Goal: Transaction & Acquisition: Purchase product/service

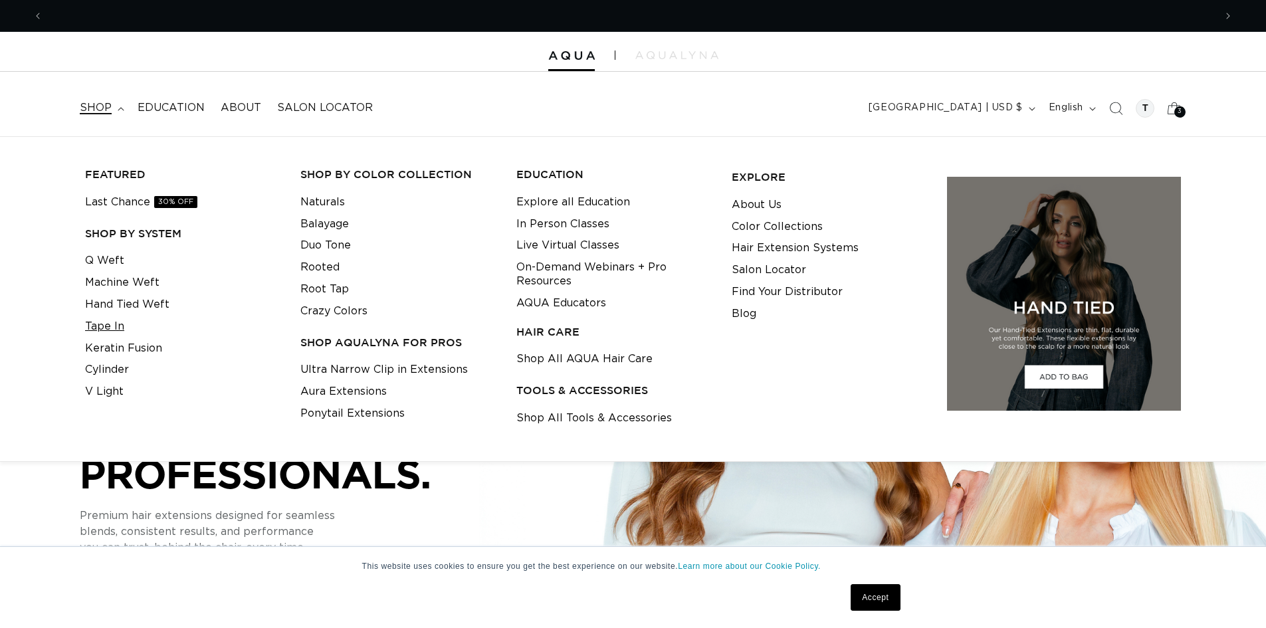
click at [116, 326] on link "Tape In" at bounding box center [104, 327] width 39 height 22
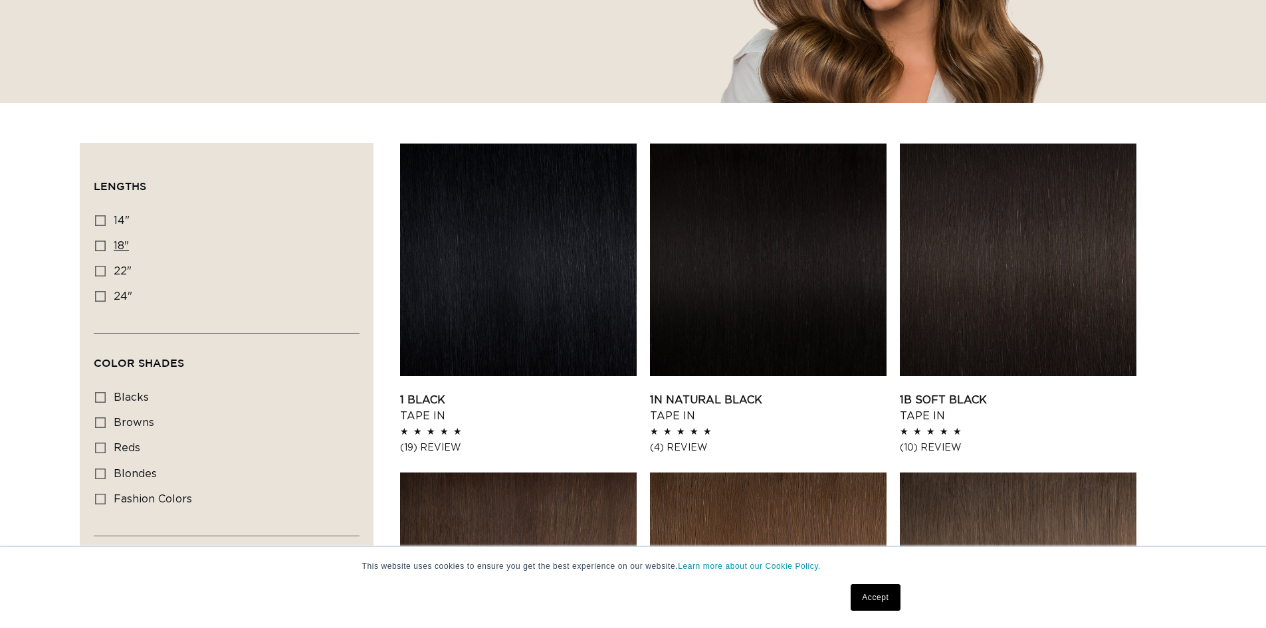
click at [96, 243] on icon at bounding box center [100, 246] width 11 height 11
click at [96, 243] on input "18" 18" (49 products)" at bounding box center [100, 246] width 11 height 11
checkbox input "true"
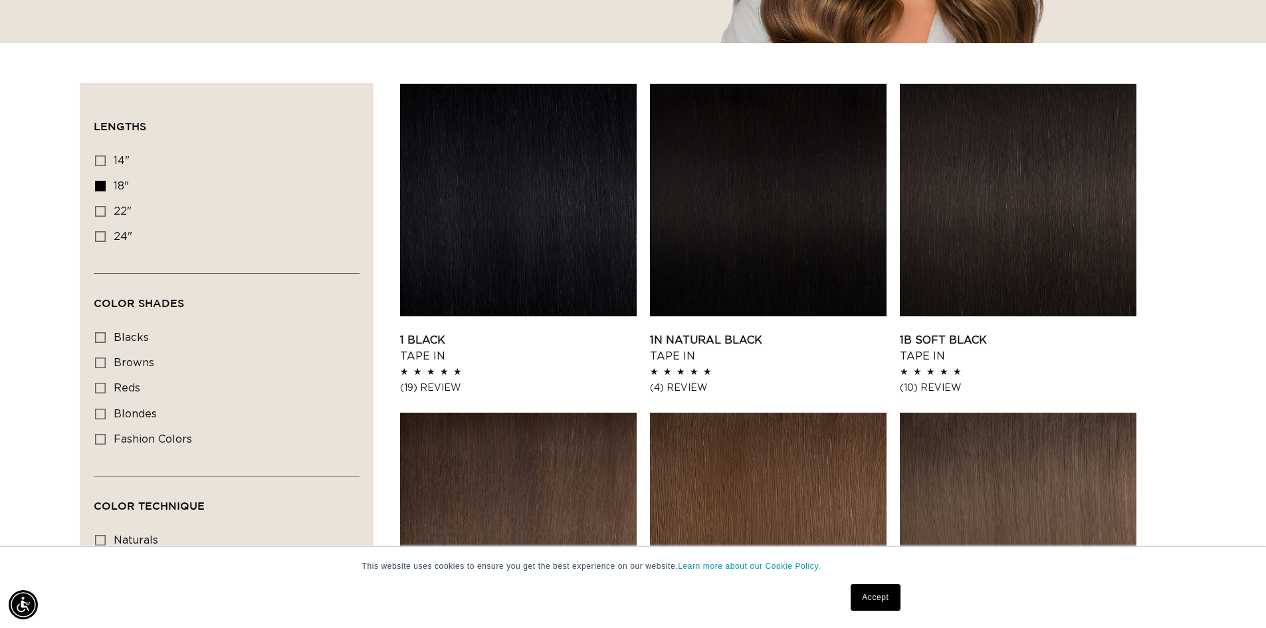
scroll to position [598, 0]
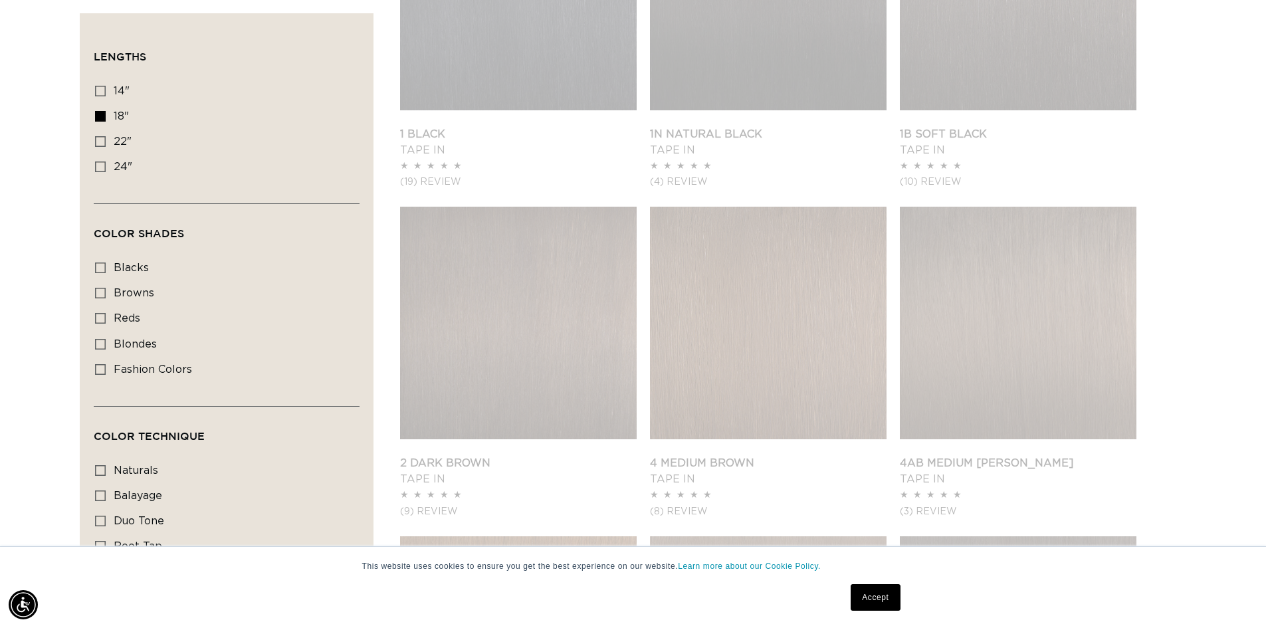
click at [85, 350] on div "Filter: Lengths (0) Lengths 14" 14" (35 products) 18" 18" (49 products) 22" 24"" at bounding box center [227, 354] width 294 height 682
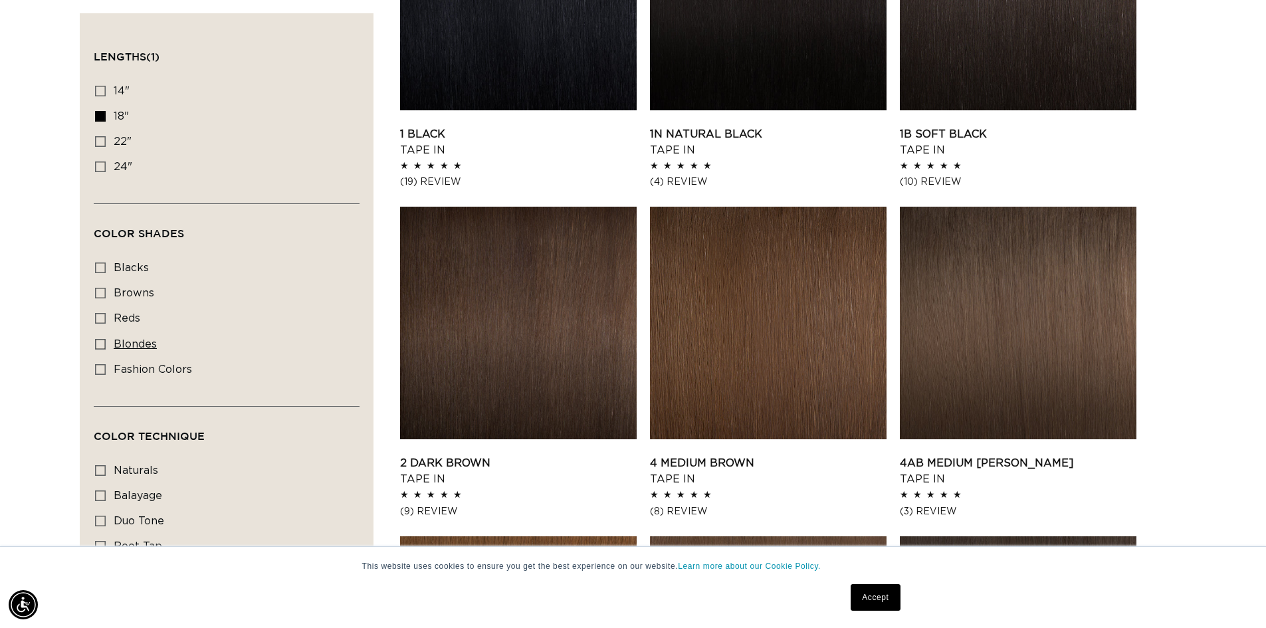
click at [98, 340] on icon at bounding box center [100, 344] width 11 height 11
click at [98, 340] on input "blondes blondes (29 products)" at bounding box center [100, 344] width 11 height 11
checkbox input "true"
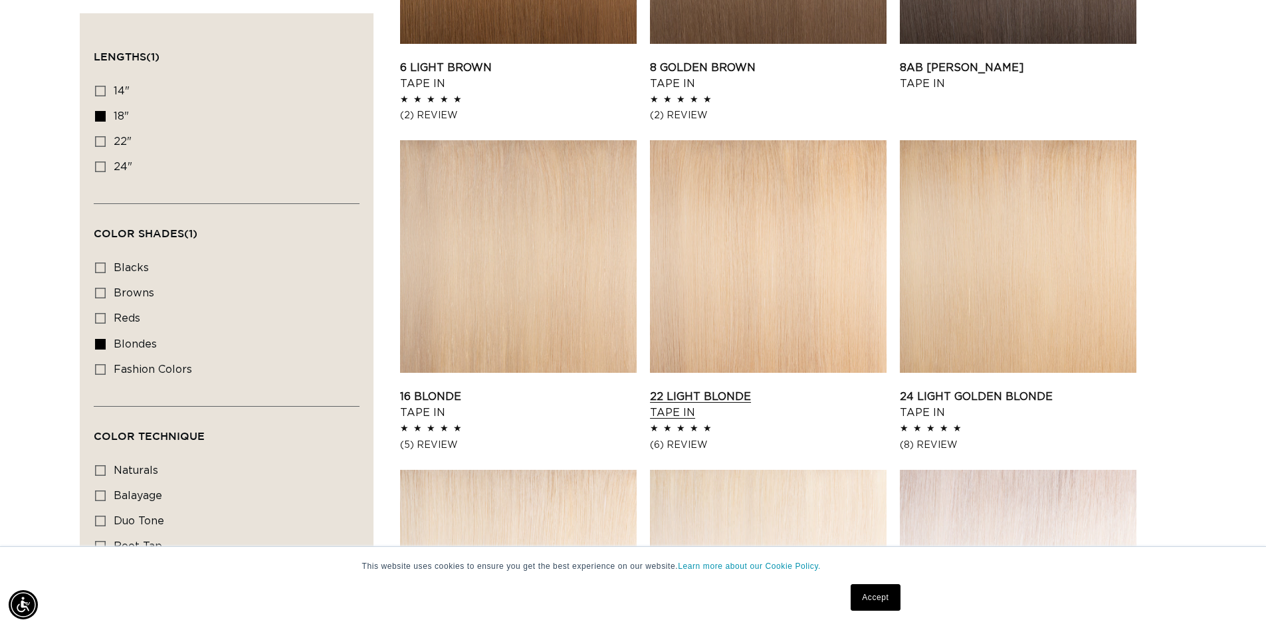
click at [750, 389] on link "22 Light Blonde Tape In" at bounding box center [768, 405] width 237 height 32
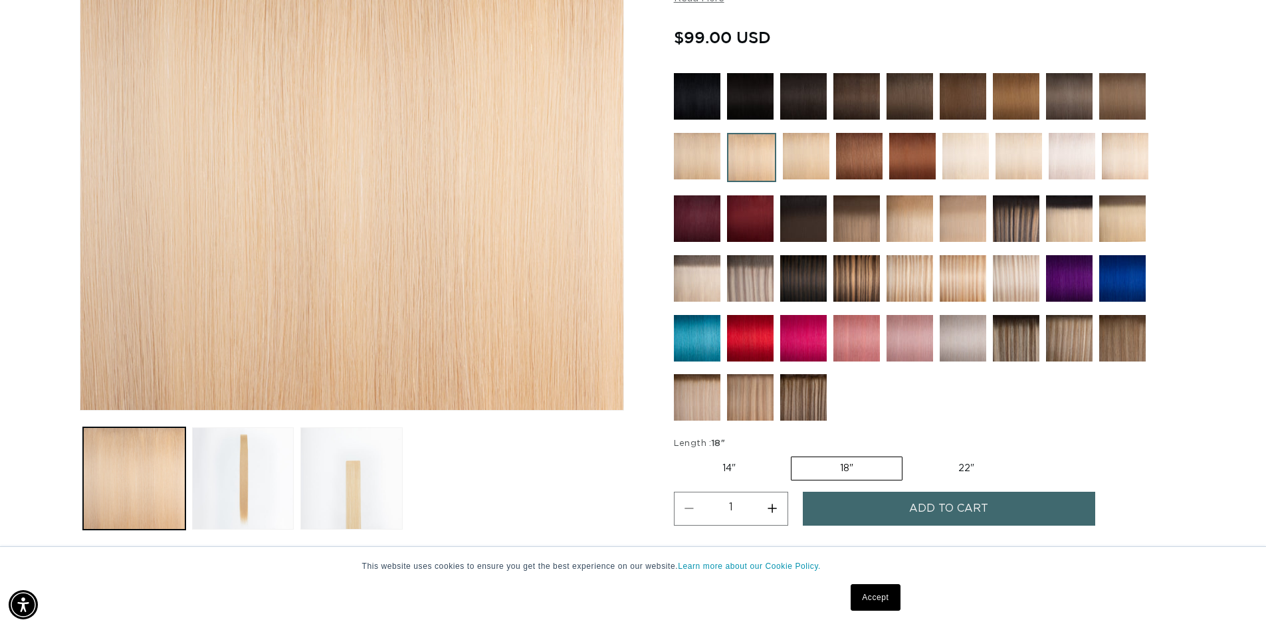
scroll to position [266, 0]
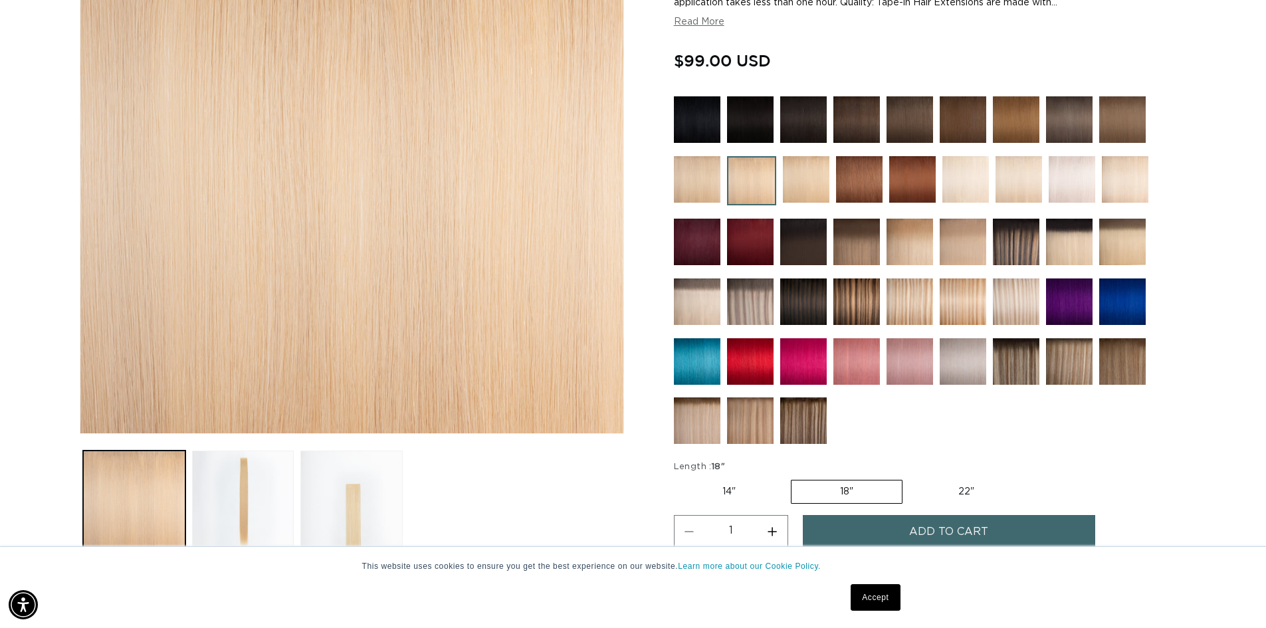
click at [968, 497] on label "22" Variant sold out or unavailable" at bounding box center [966, 491] width 113 height 23
click at [910, 478] on input "22" Variant sold out or unavailable" at bounding box center [909, 477] width 1 height 1
radio input "true"
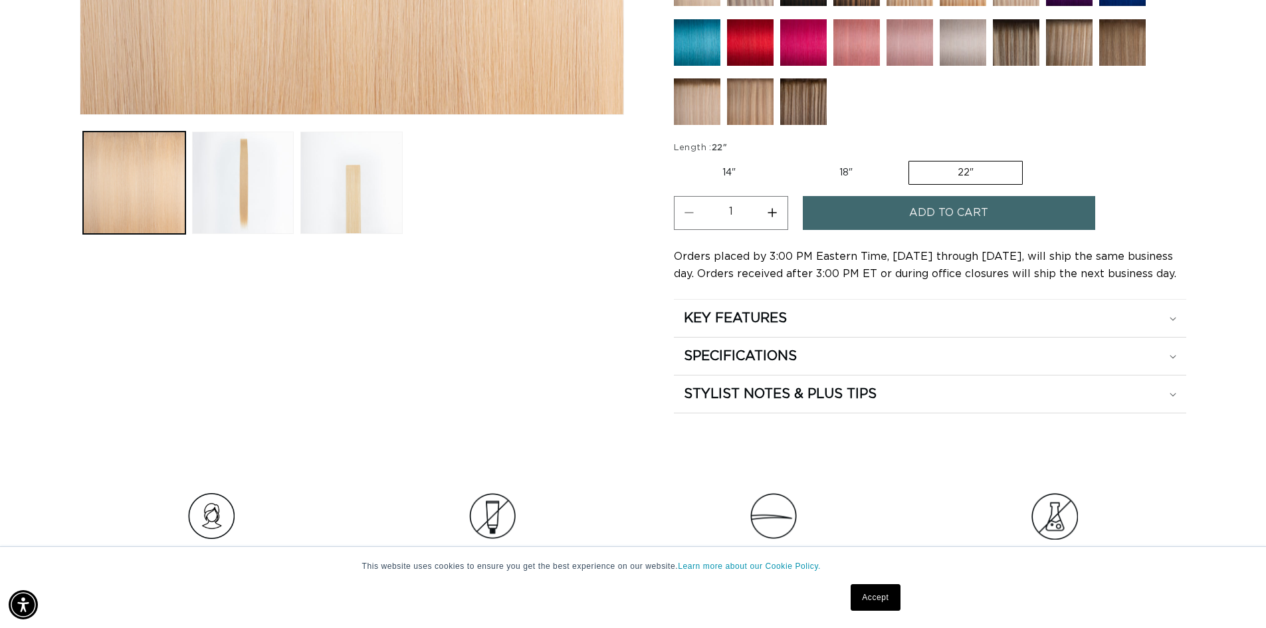
scroll to position [598, 0]
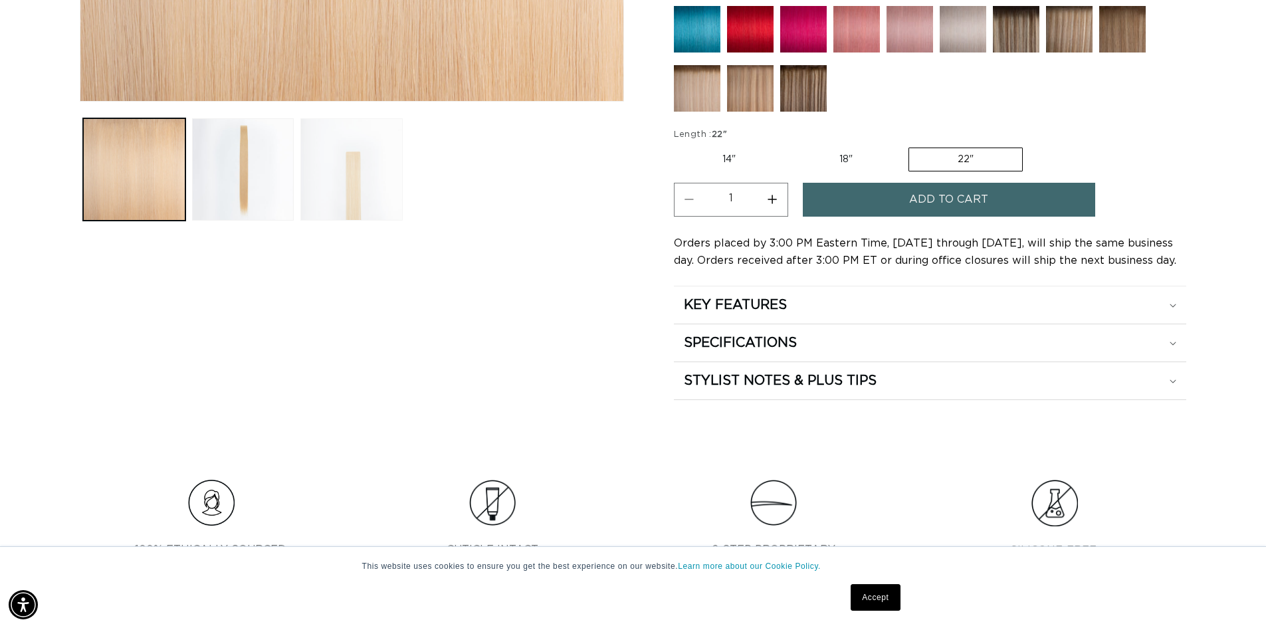
click at [348, 162] on button "Load image 3 in gallery view" at bounding box center [351, 169] width 102 height 102
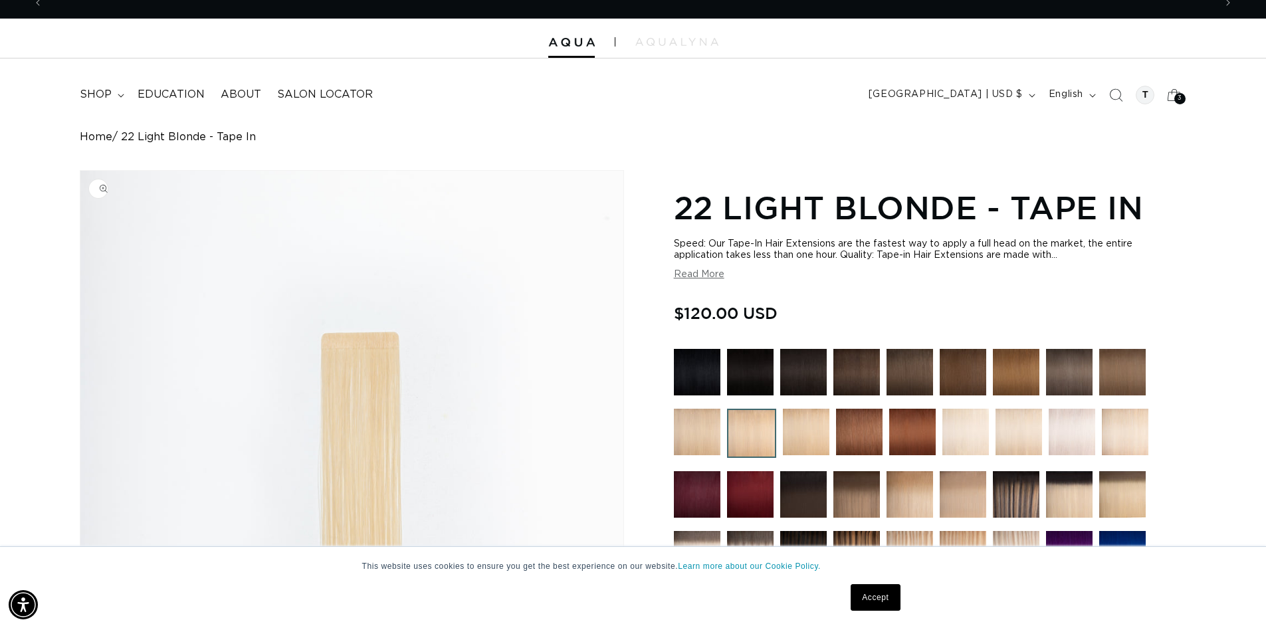
scroll to position [0, 1172]
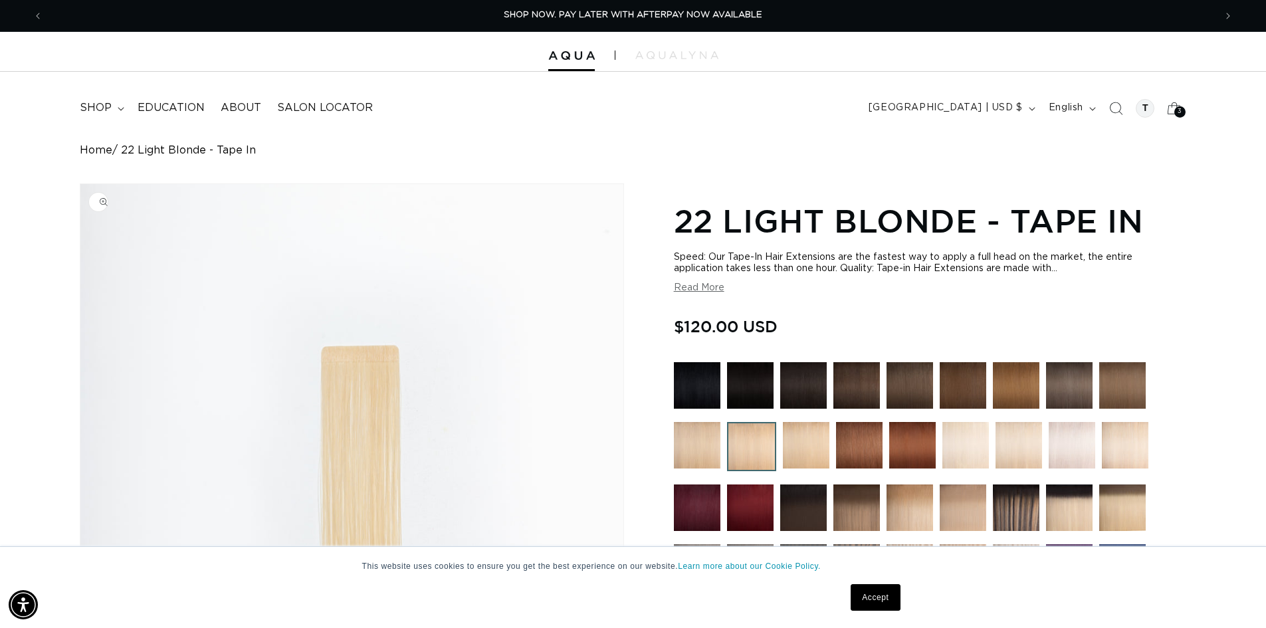
click at [338, 363] on img "Gallery Viewer" at bounding box center [351, 441] width 543 height 515
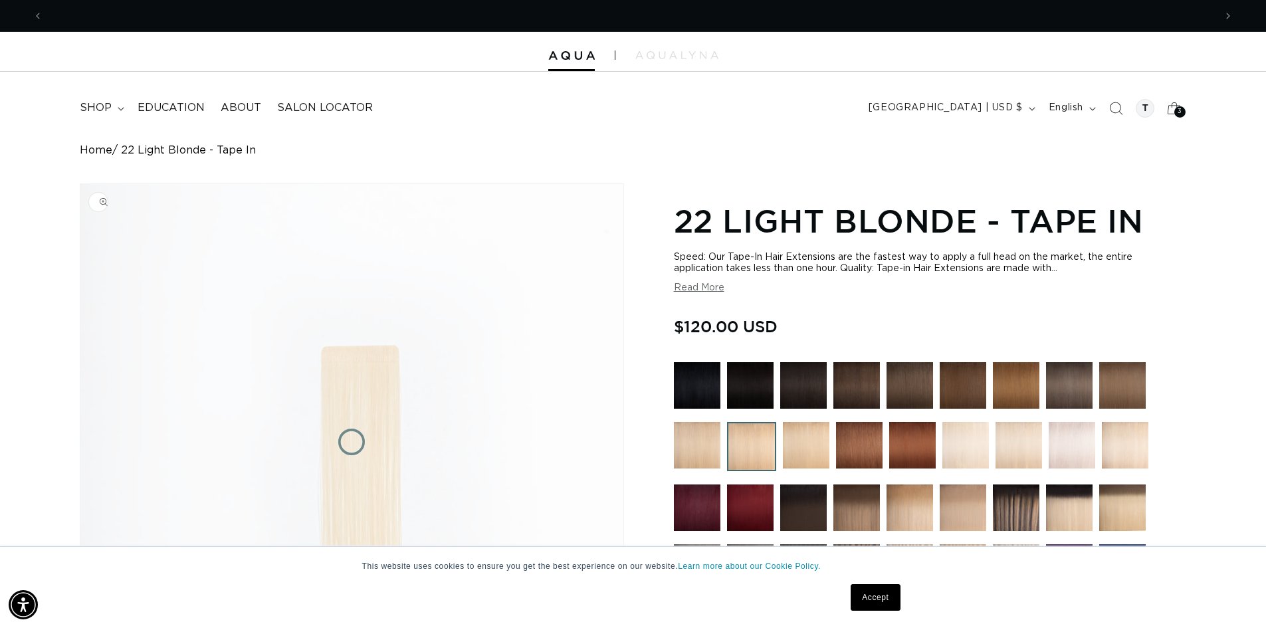
scroll to position [0, 2343]
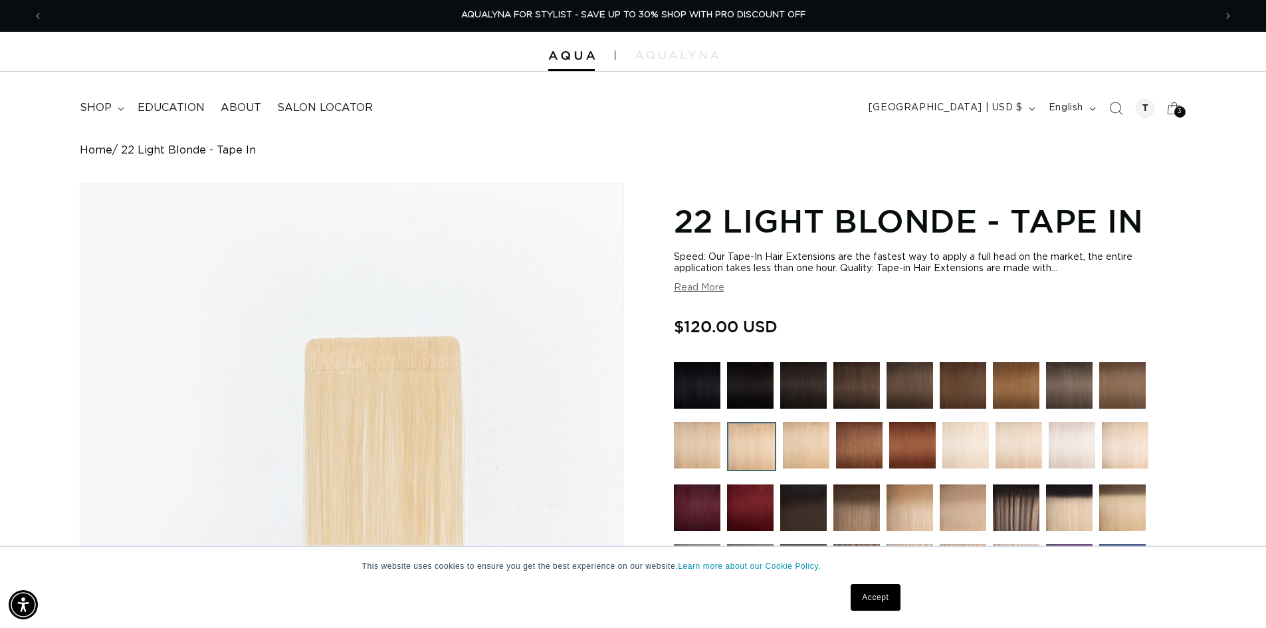
click at [338, 363] on div "Gallery Viewer" at bounding box center [351, 441] width 543 height 515
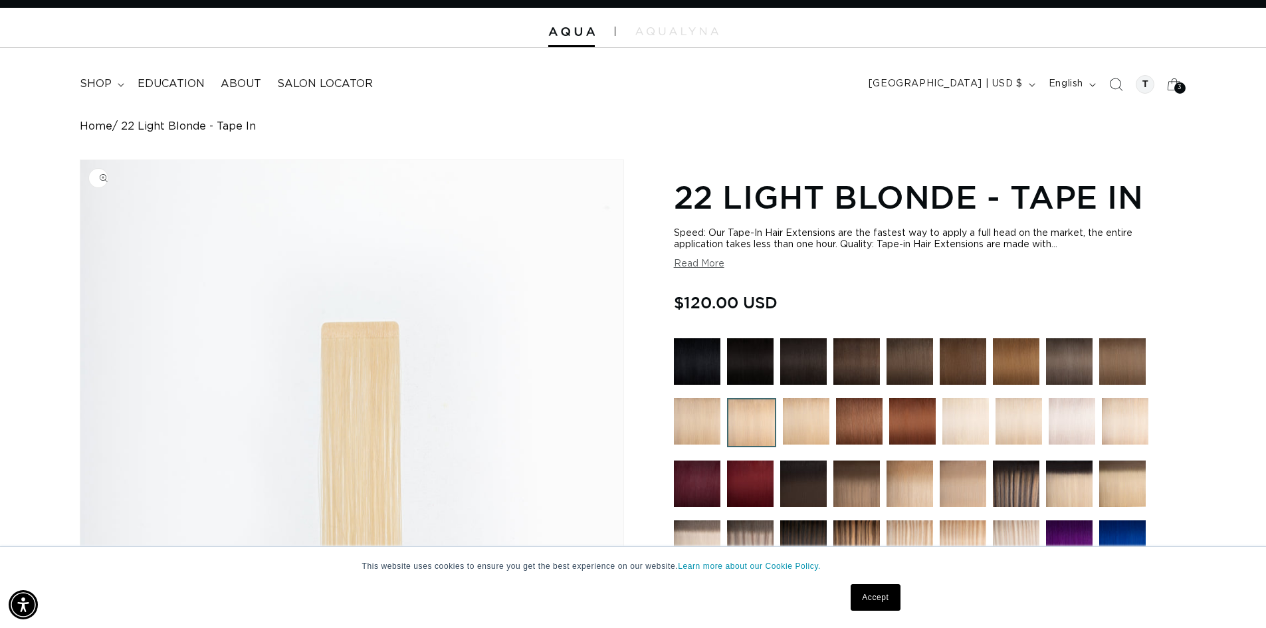
scroll to position [0, 0]
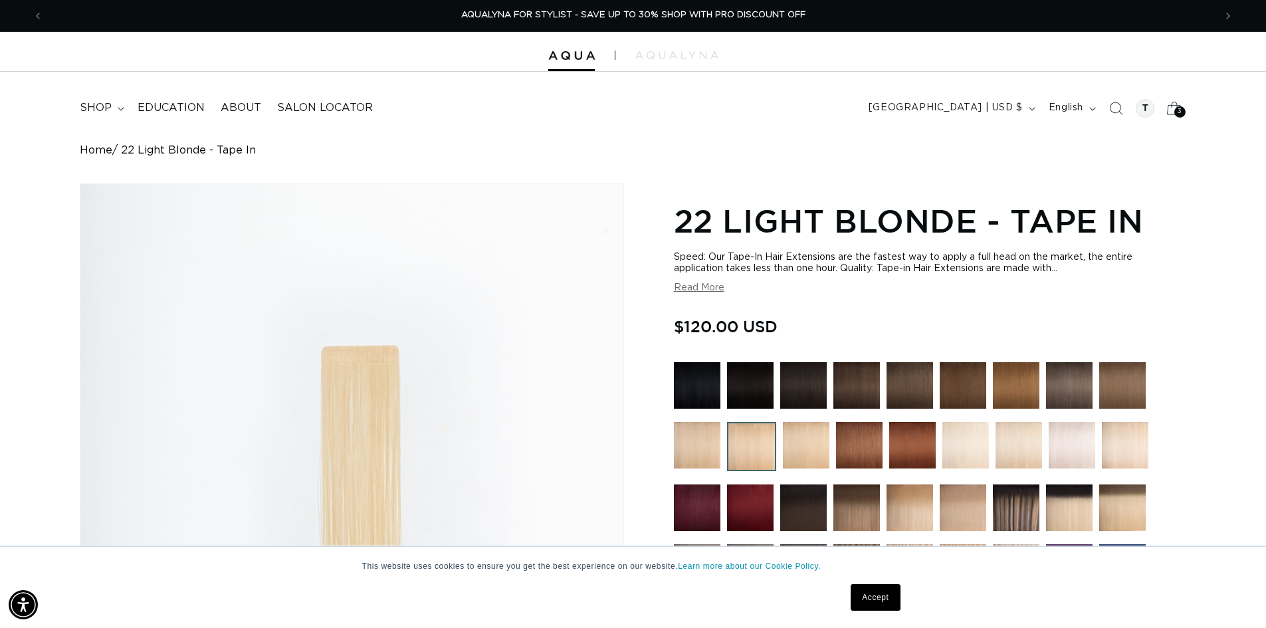
click at [1165, 104] on icon at bounding box center [1173, 107] width 31 height 31
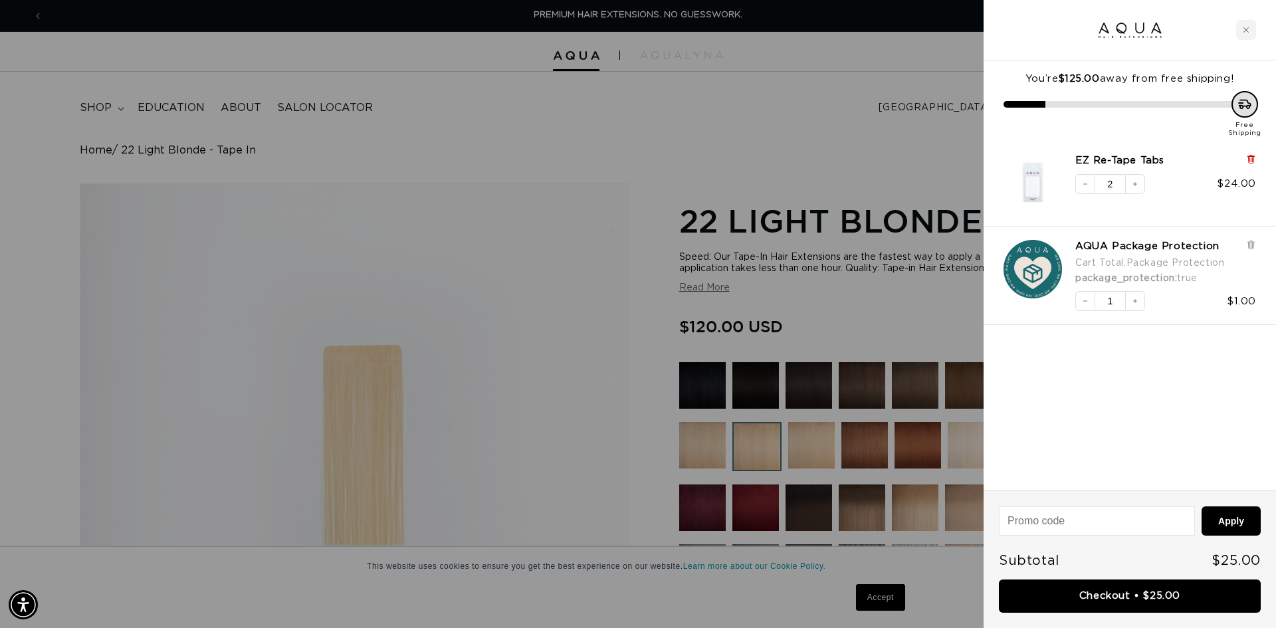
click at [1247, 161] on icon at bounding box center [1251, 159] width 10 height 10
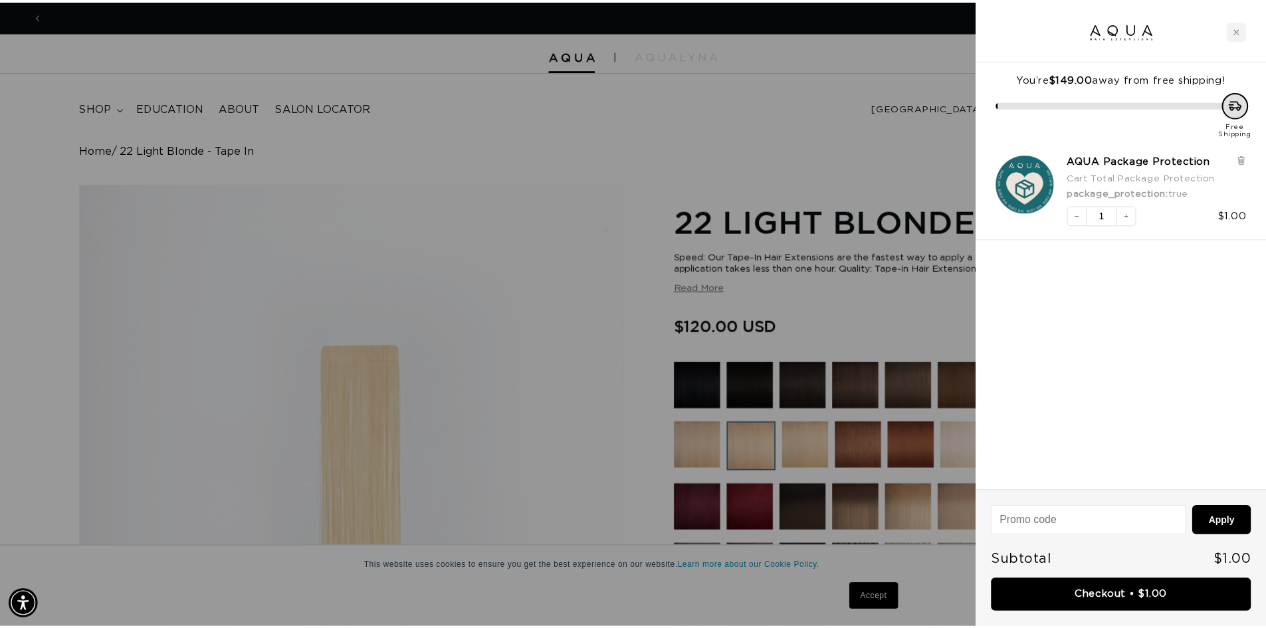
scroll to position [0, 1182]
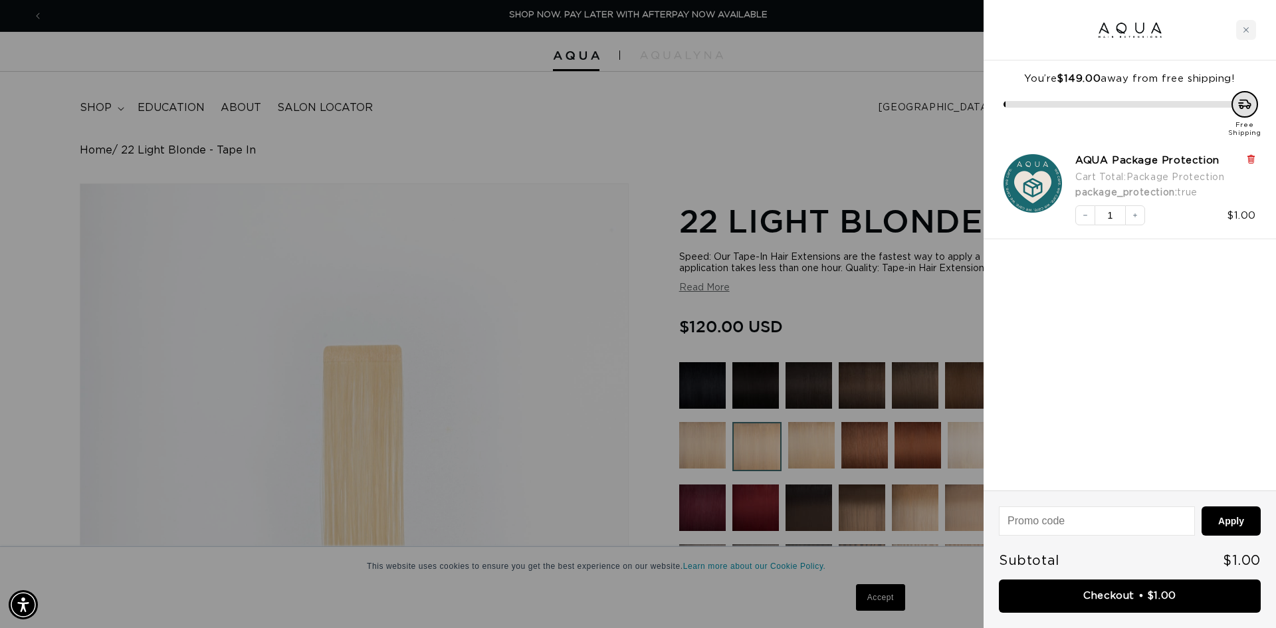
click at [1249, 161] on icon at bounding box center [1250, 159] width 5 height 7
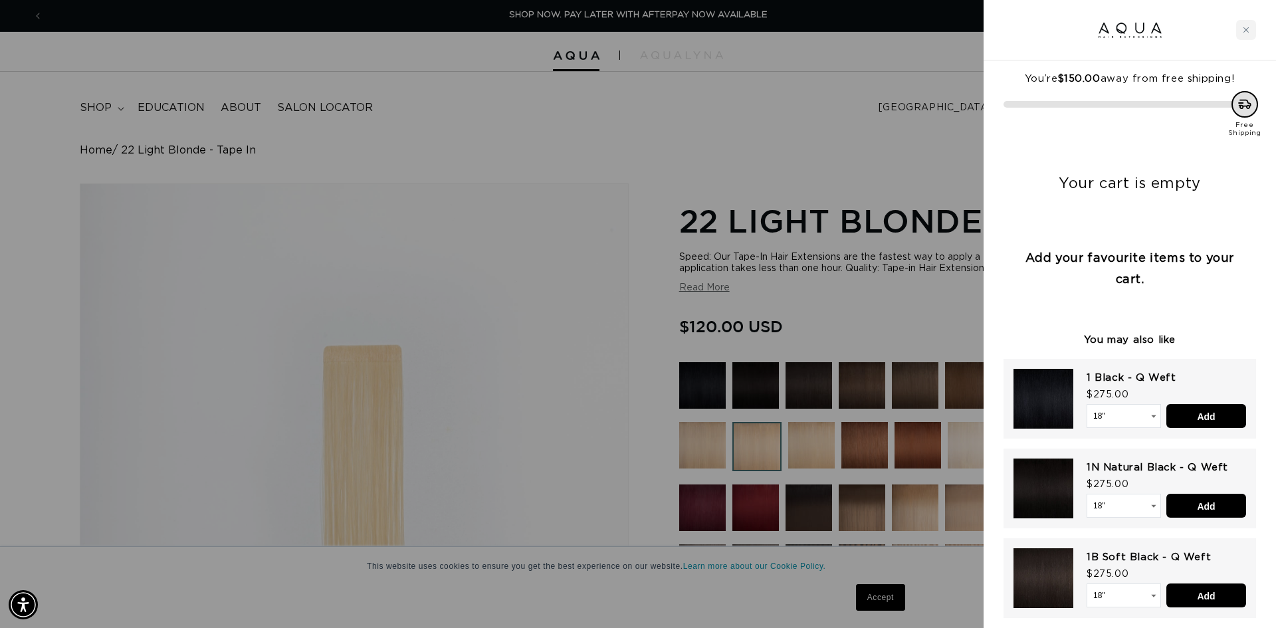
click at [863, 318] on div at bounding box center [638, 314] width 1276 height 628
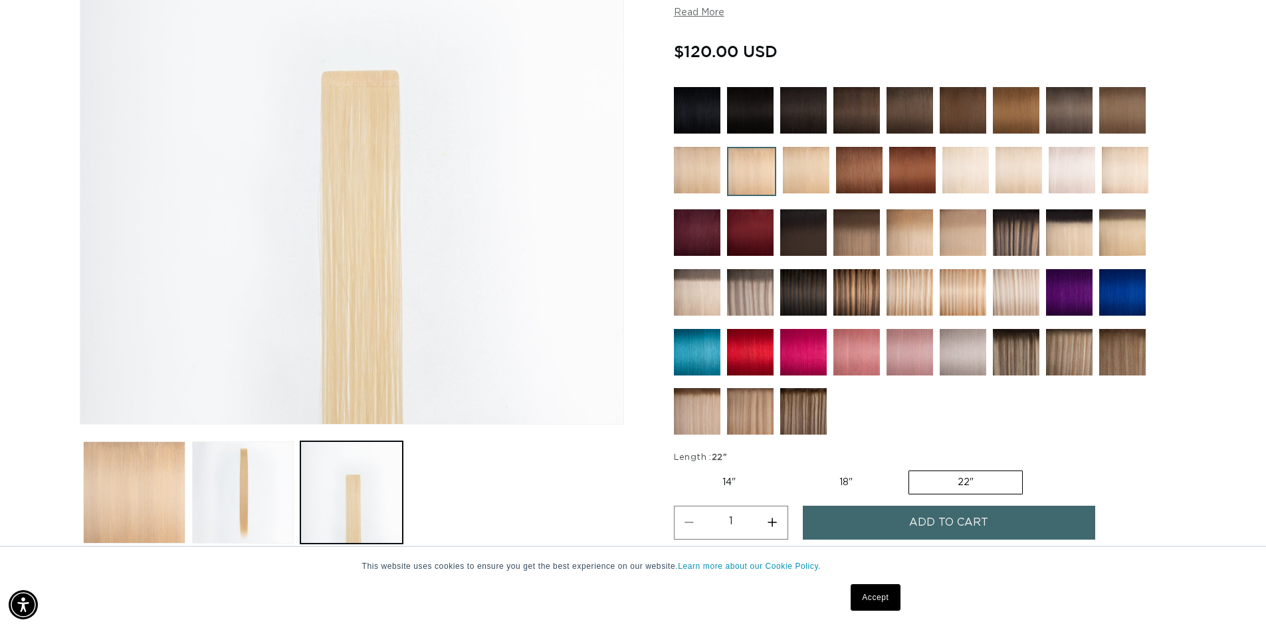
scroll to position [399, 0]
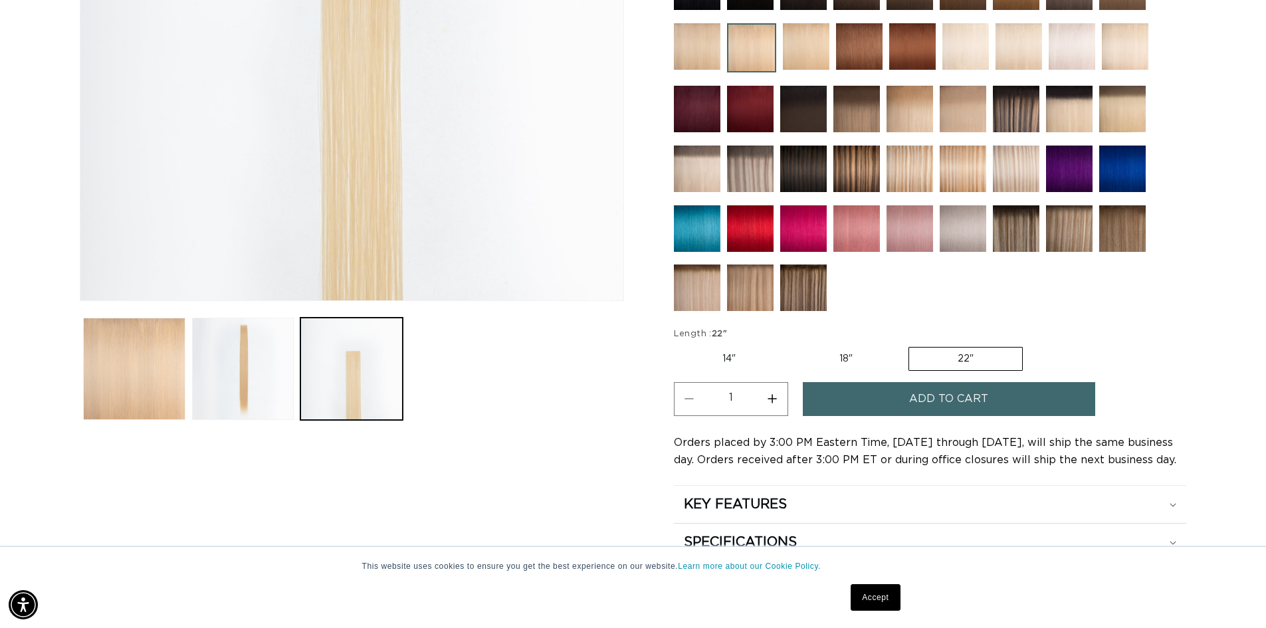
click at [861, 358] on label "18" Variant sold out or unavailable" at bounding box center [846, 359] width 110 height 23
click at [791, 345] on input "18" Variant sold out or unavailable" at bounding box center [791, 344] width 1 height 1
radio input "true"
click at [775, 401] on button "Increase quantity for 22 Light Blonde - Tape In" at bounding box center [773, 399] width 30 height 34
type input "2"
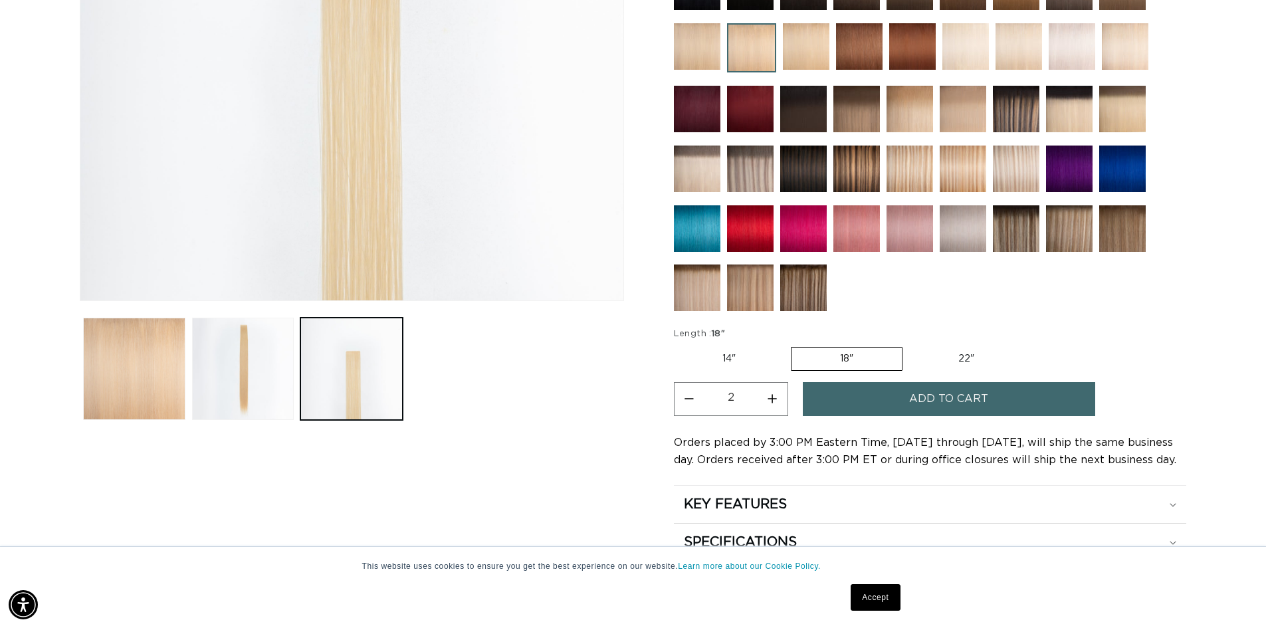
click at [904, 399] on button "Add to cart" at bounding box center [949, 399] width 292 height 34
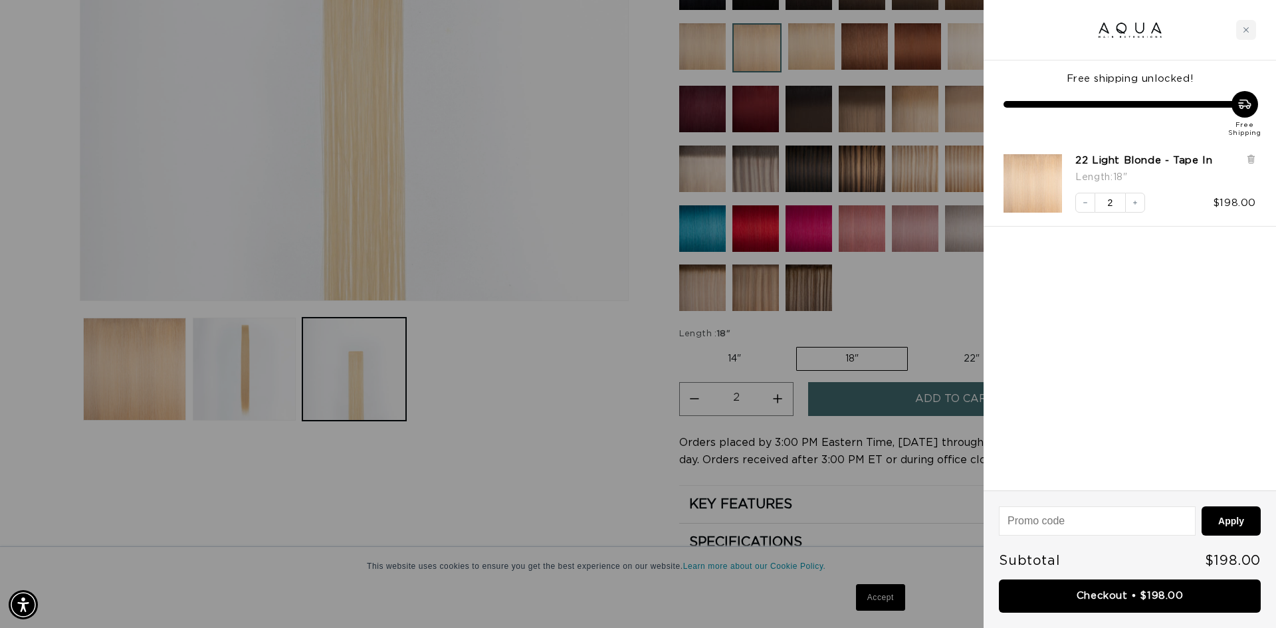
scroll to position [0, 1182]
click at [1116, 595] on link "Checkout • $198.00" at bounding box center [1130, 596] width 262 height 34
